Goal: Task Accomplishment & Management: Complete application form

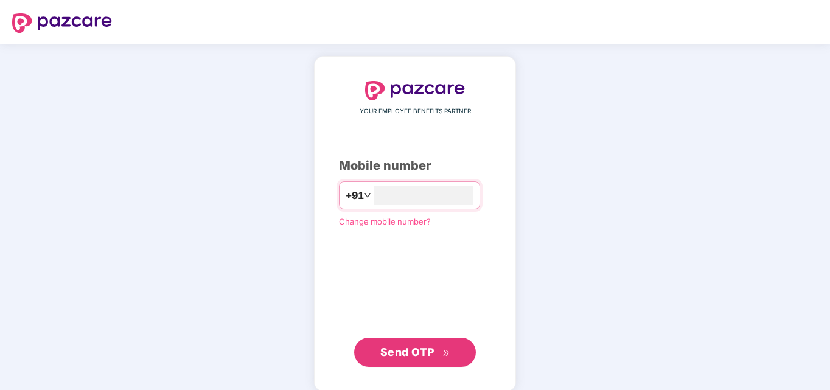
type input "**********"
click at [421, 344] on span "Send OTP" at bounding box center [415, 350] width 70 height 17
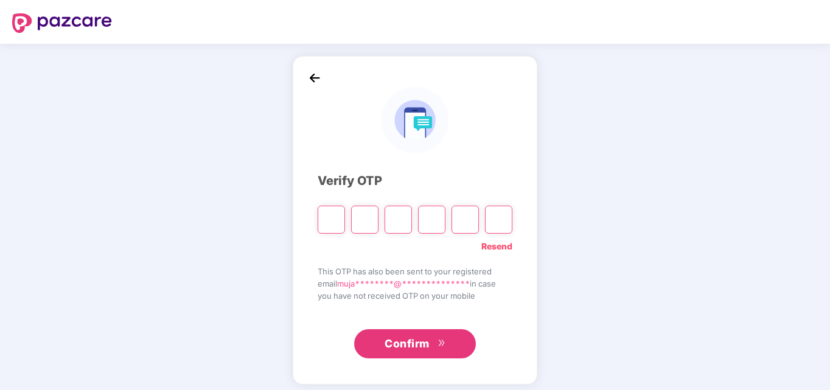
type input "*"
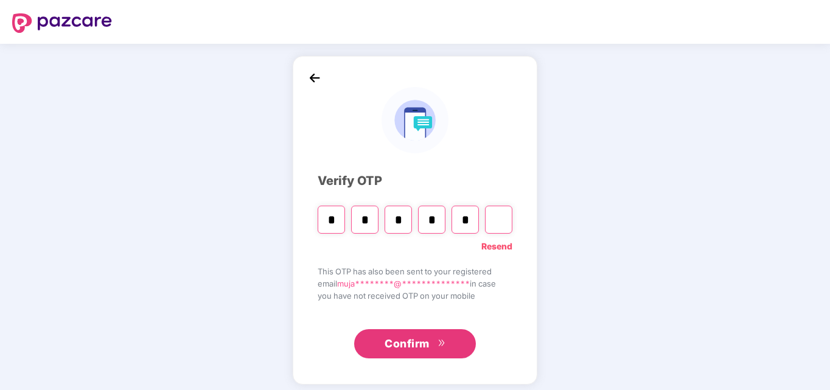
type input "*"
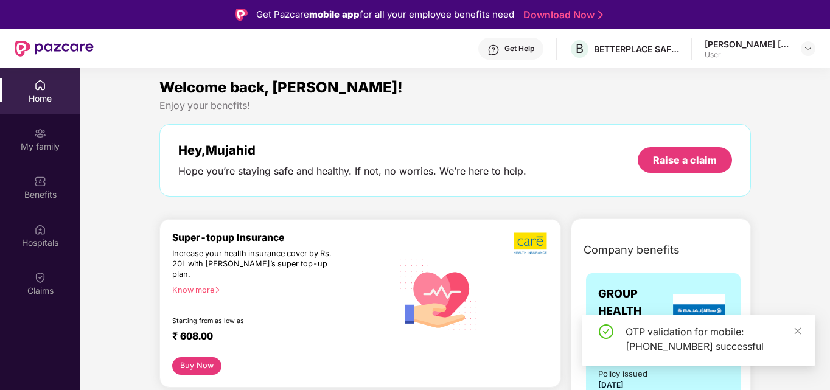
scroll to position [2, 0]
click at [798, 332] on icon "close" at bounding box center [797, 330] width 7 height 7
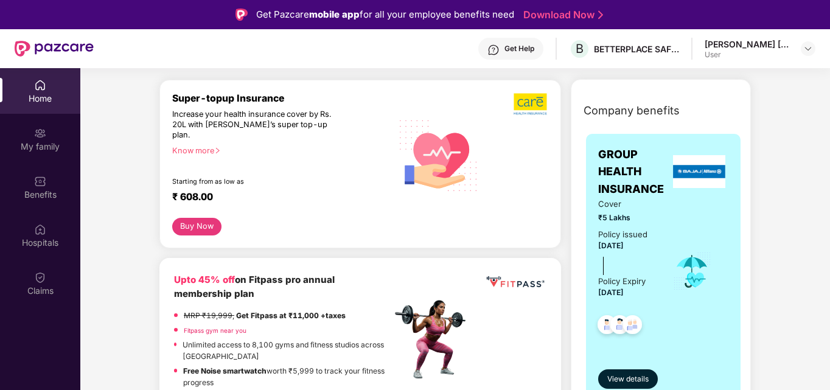
scroll to position [0, 0]
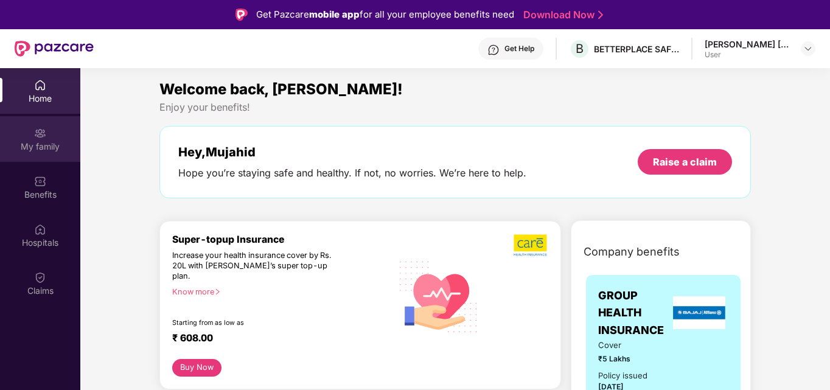
click at [49, 141] on div "My family" at bounding box center [40, 147] width 80 height 12
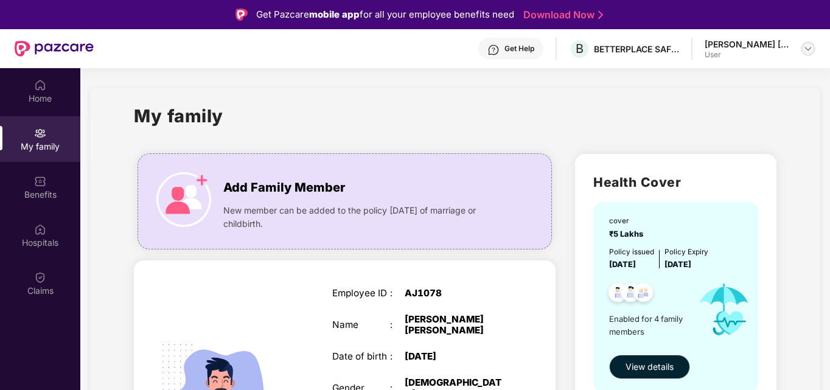
click at [806, 46] on img at bounding box center [808, 49] width 10 height 10
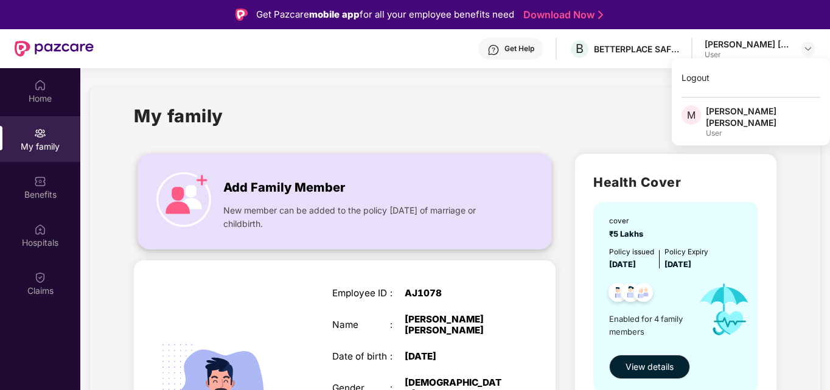
scroll to position [203, 0]
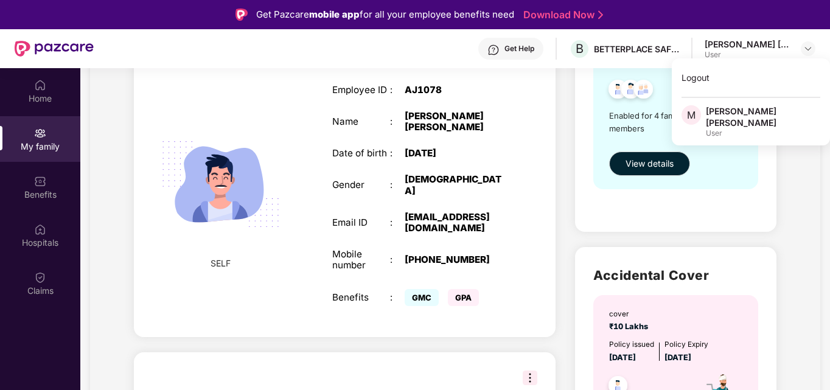
click at [530, 223] on div "SELF Employee ID : AJ1078 Name : [PERSON_NAME] [PERSON_NAME] Date of birth : [D…" at bounding box center [345, 197] width 422 height 280
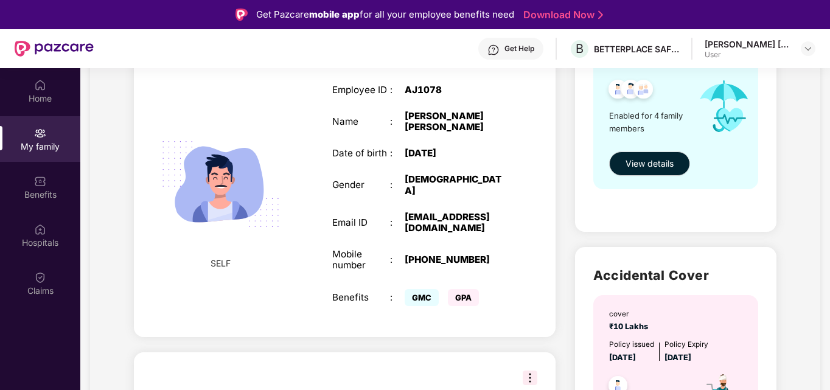
click at [554, 209] on div "SELF Employee ID : AJ1078 Name : [PERSON_NAME] [PERSON_NAME] Date of birth : [D…" at bounding box center [345, 197] width 422 height 280
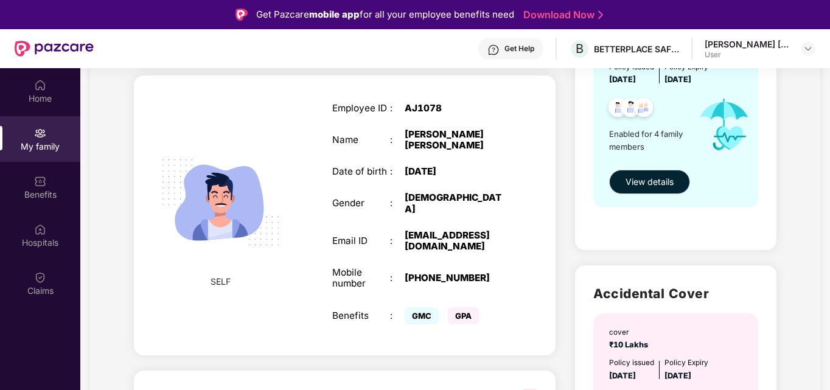
scroll to position [0, 0]
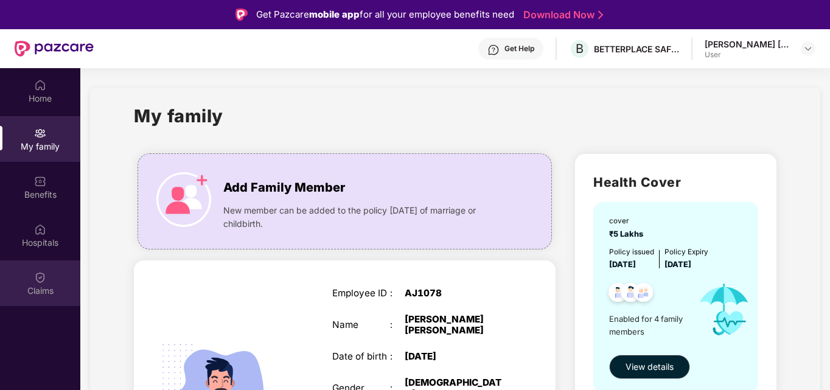
click at [44, 279] on img at bounding box center [40, 277] width 12 height 12
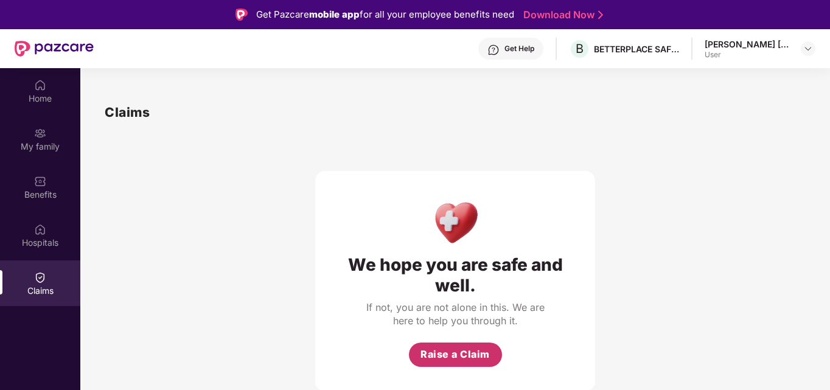
click at [456, 345] on button "Raise a Claim" at bounding box center [455, 354] width 93 height 24
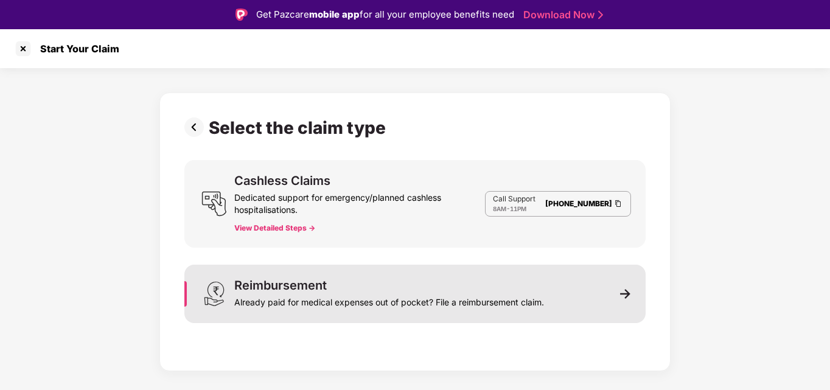
click at [561, 292] on div "Reimbursement Already paid for medical expenses out of pocket? File a reimburse…" at bounding box center [414, 294] width 461 height 58
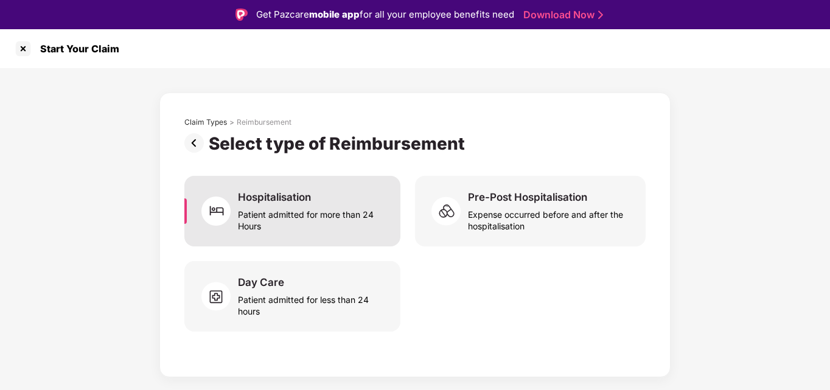
click at [336, 221] on div "Patient admitted for more than 24 Hours" at bounding box center [312, 218] width 148 height 28
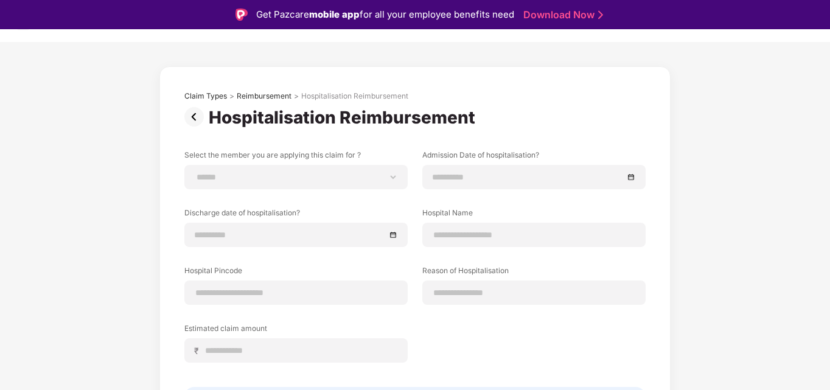
scroll to position [23, 0]
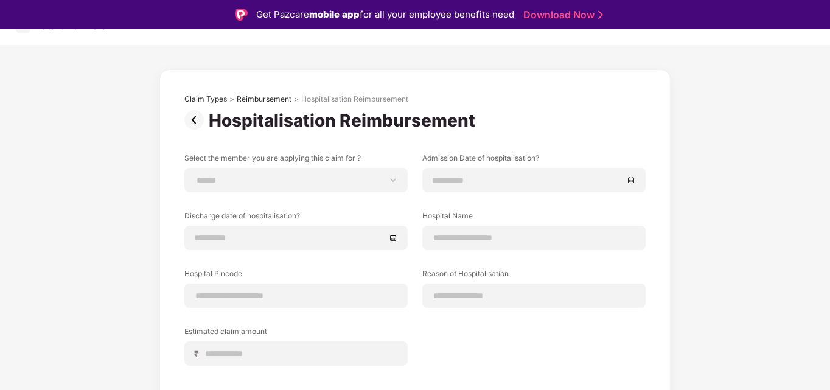
click at [200, 120] on img at bounding box center [196, 119] width 24 height 19
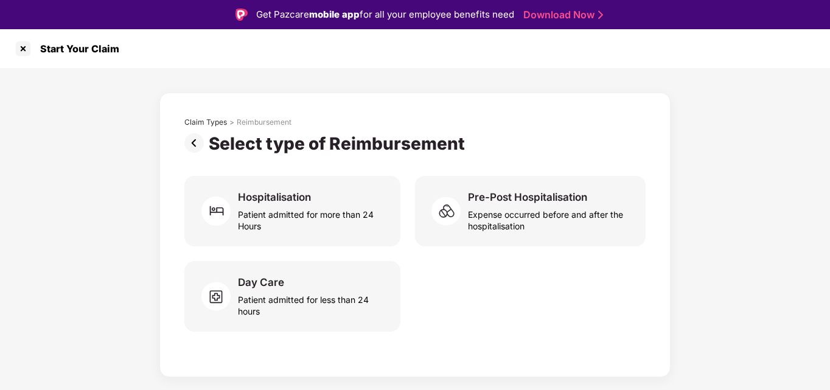
click at [196, 142] on img at bounding box center [196, 142] width 24 height 19
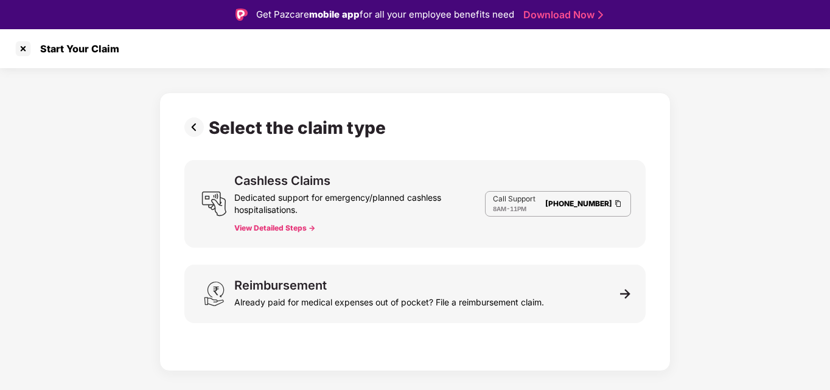
click at [195, 131] on img at bounding box center [196, 126] width 24 height 19
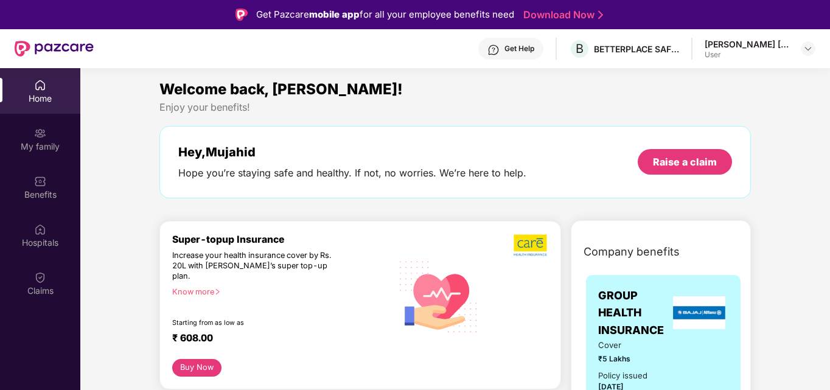
click at [44, 82] on img at bounding box center [40, 85] width 12 height 12
click at [42, 141] on div "My family" at bounding box center [40, 147] width 80 height 12
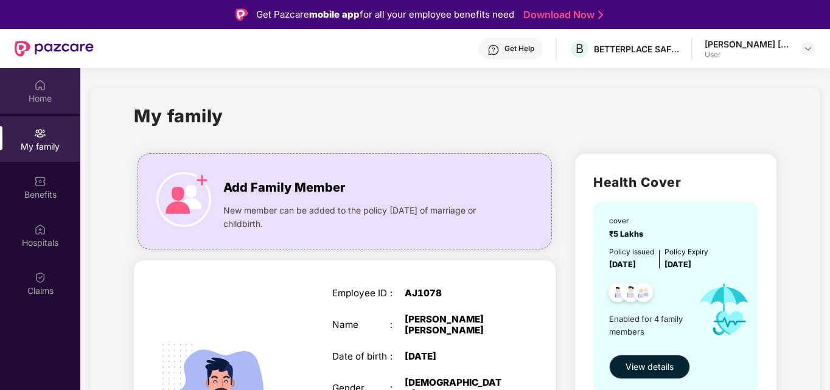
click at [50, 97] on div "Home" at bounding box center [40, 98] width 80 height 12
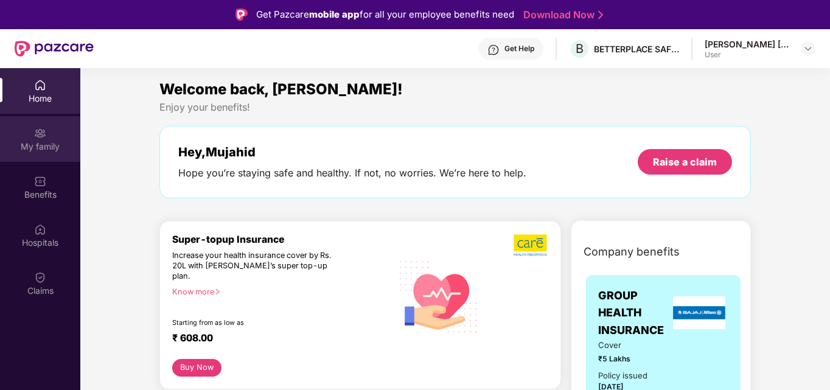
click at [55, 156] on div "My family" at bounding box center [40, 139] width 80 height 46
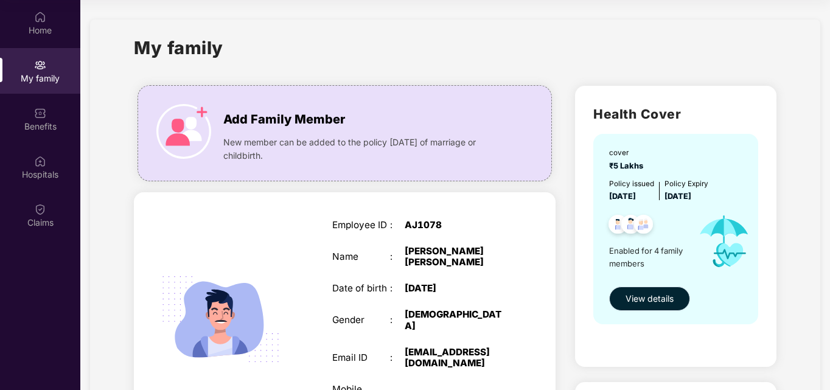
click at [664, 296] on span "View details" at bounding box center [649, 298] width 48 height 13
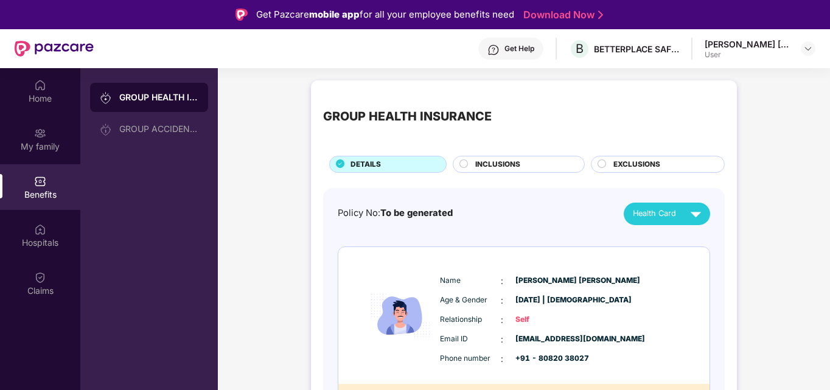
scroll to position [1, 0]
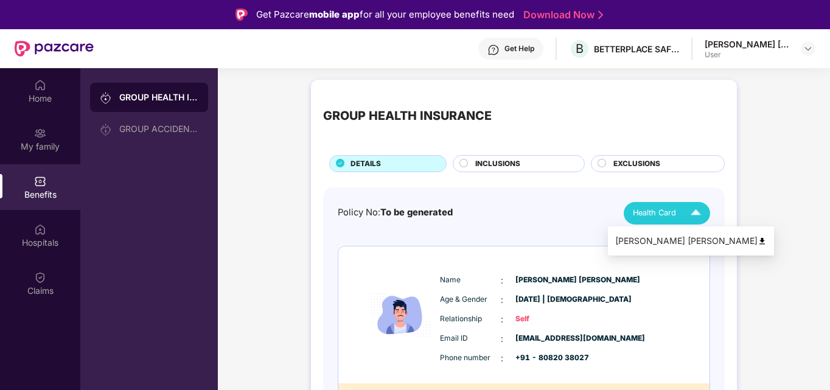
click at [664, 213] on span "Health Card" at bounding box center [654, 213] width 43 height 12
click at [664, 237] on div "[PERSON_NAME] [PERSON_NAME]" at bounding box center [690, 240] width 151 height 13
